Goal: Navigation & Orientation: Find specific page/section

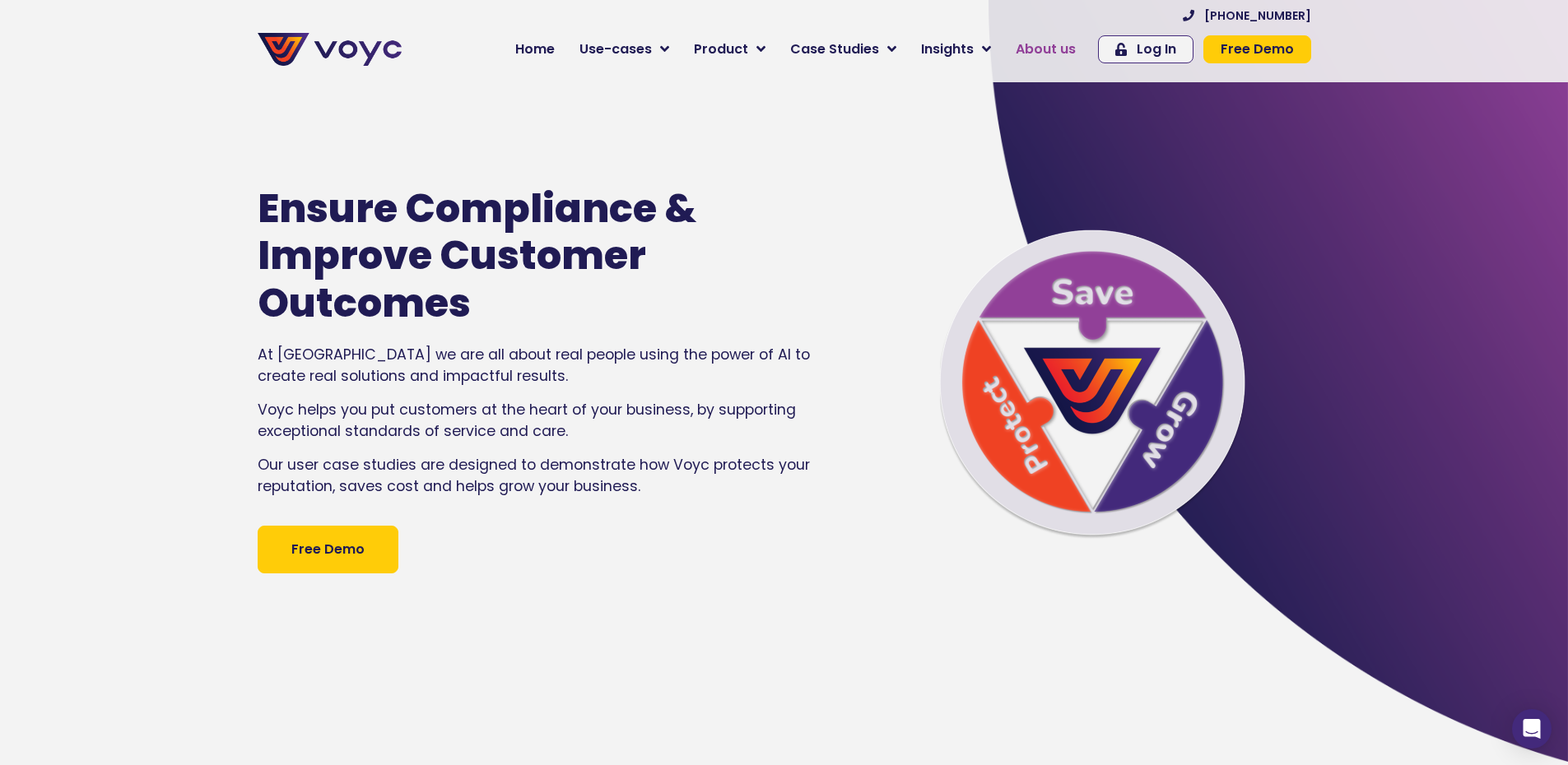
click at [1073, 55] on span "About us" at bounding box center [1046, 50] width 60 height 19
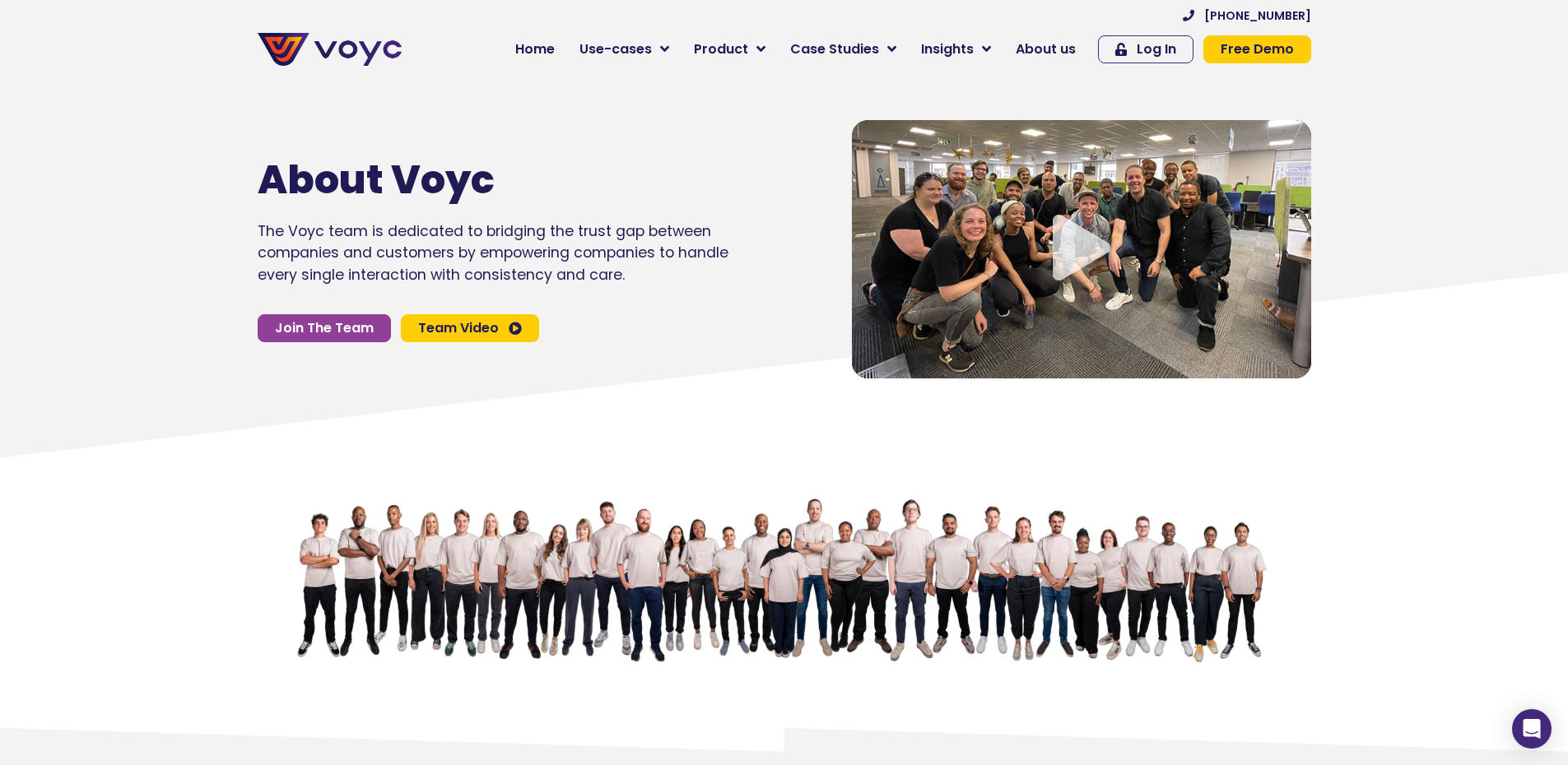
click at [1077, 244] on icon "Video play button" at bounding box center [1081, 248] width 58 height 65
